Goal: Obtain resource: Obtain resource

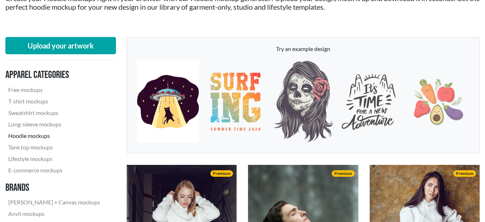
scroll to position [203, 0]
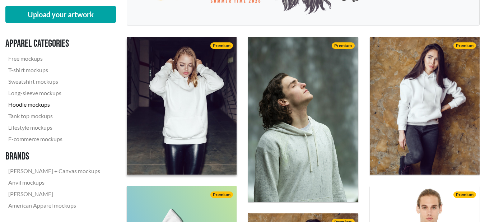
click at [144, 130] on img at bounding box center [181, 105] width 121 height 151
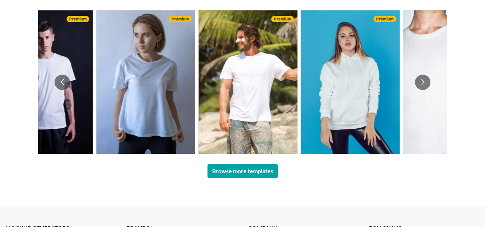
scroll to position [516, 0]
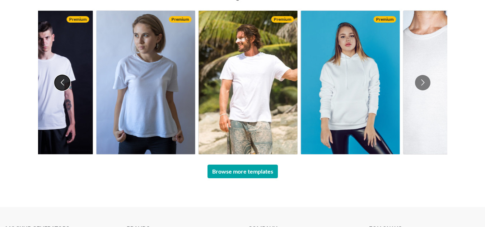
click at [56, 83] on button "Go to previous slide" at bounding box center [62, 82] width 15 height 15
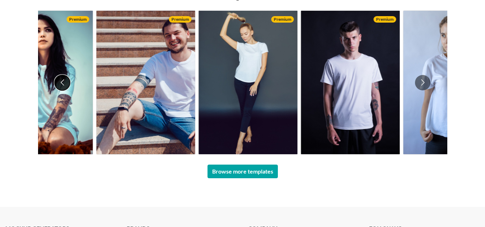
click at [60, 82] on button "Go to previous slide" at bounding box center [62, 82] width 15 height 15
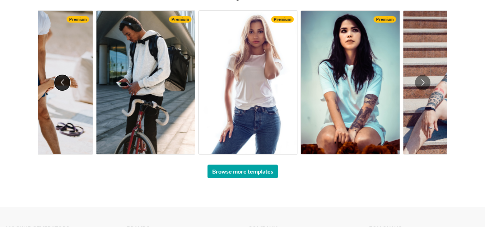
click at [60, 82] on button "Go to previous slide" at bounding box center [62, 82] width 15 height 15
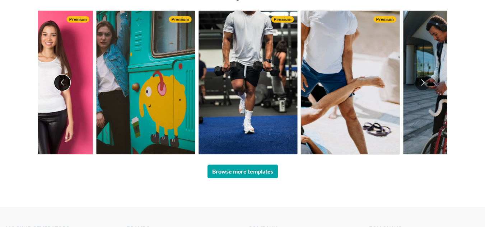
click at [60, 82] on button "Go to previous slide" at bounding box center [62, 82] width 15 height 15
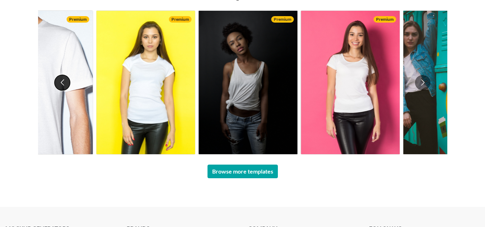
click at [60, 82] on button "Go to previous slide" at bounding box center [62, 82] width 15 height 15
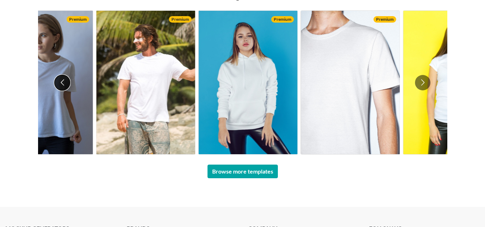
click at [60, 82] on button "Go to previous slide" at bounding box center [62, 82] width 15 height 15
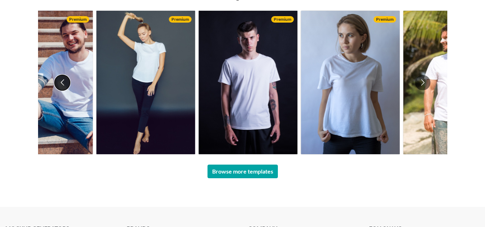
click at [60, 82] on button "Go to previous slide" at bounding box center [62, 82] width 15 height 15
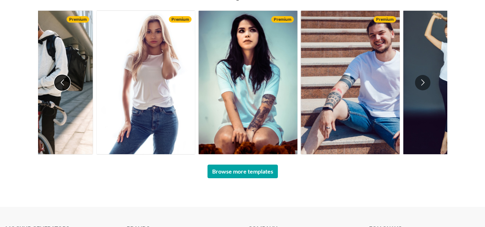
click at [60, 82] on button "Go to previous slide" at bounding box center [62, 82] width 15 height 15
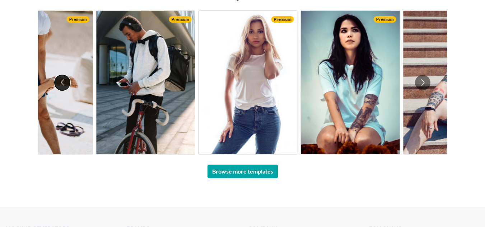
click at [60, 82] on button "Go to previous slide" at bounding box center [62, 82] width 15 height 15
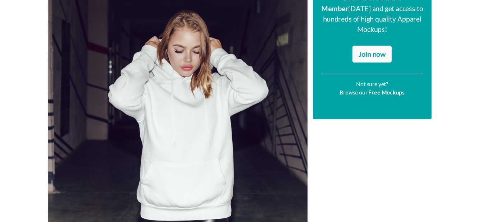
scroll to position [0, 0]
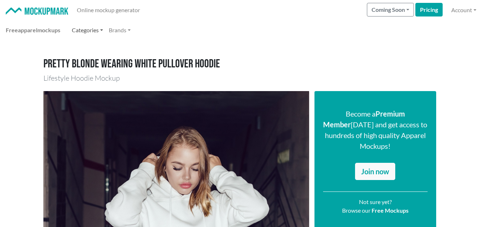
click at [97, 27] on link "Categories" at bounding box center [87, 30] width 37 height 14
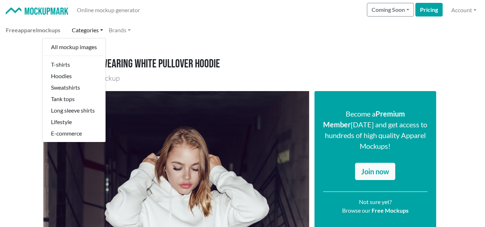
click at [97, 27] on link "Categories" at bounding box center [87, 30] width 37 height 14
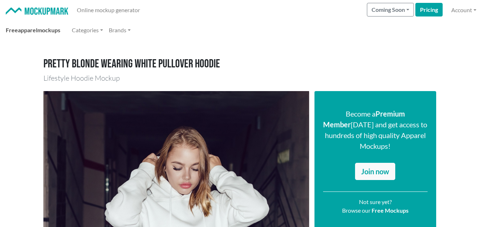
click at [63, 31] on link "Free apparel mockups" at bounding box center [33, 30] width 60 height 14
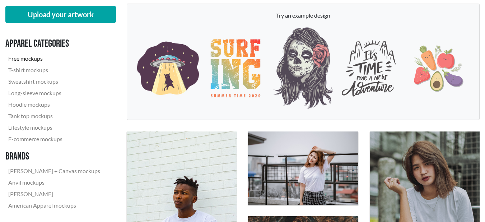
scroll to position [109, 0]
click at [36, 103] on link "Hoodie mockups" at bounding box center [54, 104] width 98 height 11
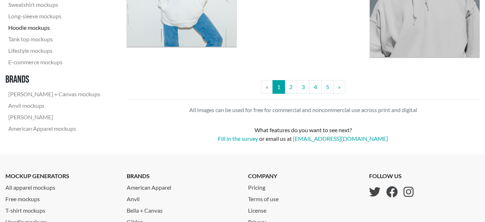
scroll to position [1420, 0]
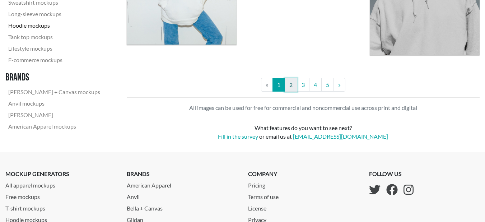
click at [287, 84] on link "2" at bounding box center [291, 85] width 13 height 14
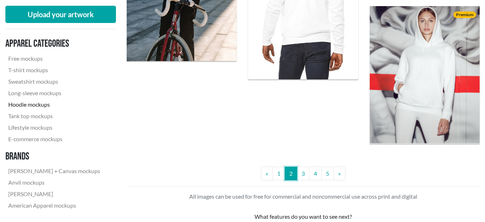
scroll to position [1418, 0]
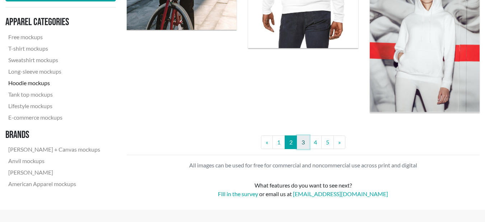
click at [301, 142] on link "3" at bounding box center [303, 142] width 13 height 14
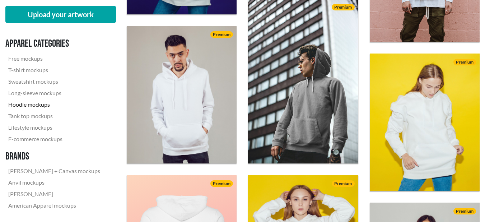
scroll to position [537, 0]
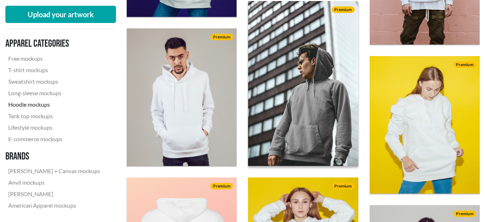
click at [287, 74] on img at bounding box center [303, 84] width 121 height 182
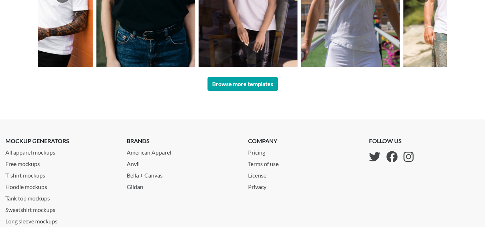
scroll to position [670, 0]
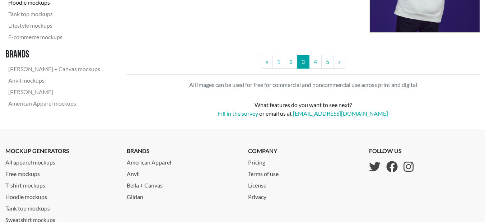
scroll to position [1476, 0]
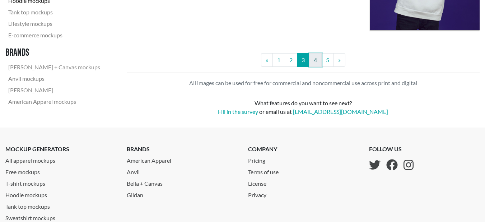
click at [315, 61] on link "4" at bounding box center [315, 60] width 13 height 14
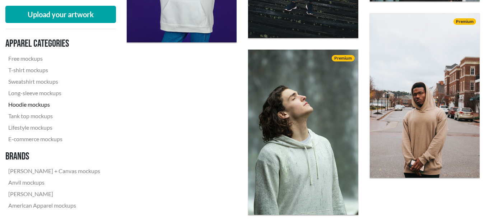
scroll to position [1316, 0]
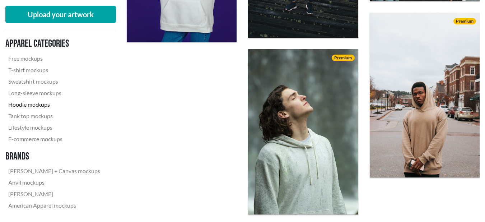
click at [315, 61] on img at bounding box center [303, 131] width 110 height 165
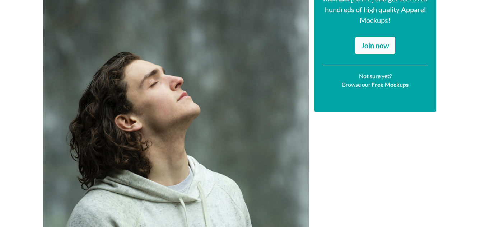
scroll to position [126, 0]
